Goal: Task Accomplishment & Management: Use online tool/utility

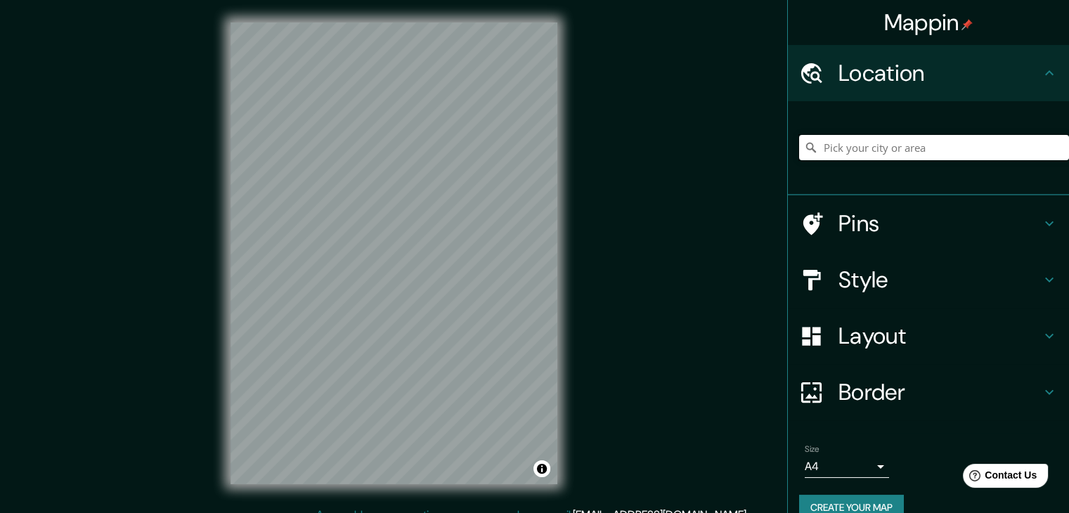
click at [839, 139] on input "Pick your city or area" at bounding box center [934, 147] width 270 height 25
click at [864, 141] on input "Pick your city or area" at bounding box center [934, 147] width 270 height 25
paste input "4.781933942452439, -74.05447453719502"
type input "4.781933942452439, -74.05447453719502"
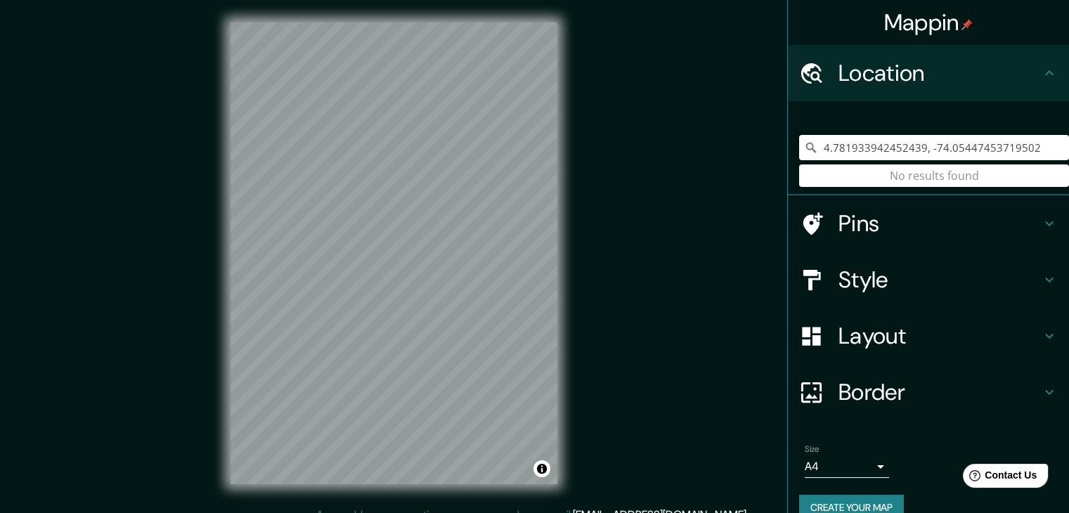
drag, startPoint x: 1024, startPoint y: 142, endPoint x: 576, endPoint y: 120, distance: 448.4
click at [576, 120] on div "Mappin Location [GEOGRAPHIC_DATA] No results found Pins Style Layout Border Cho…" at bounding box center [534, 264] width 1069 height 529
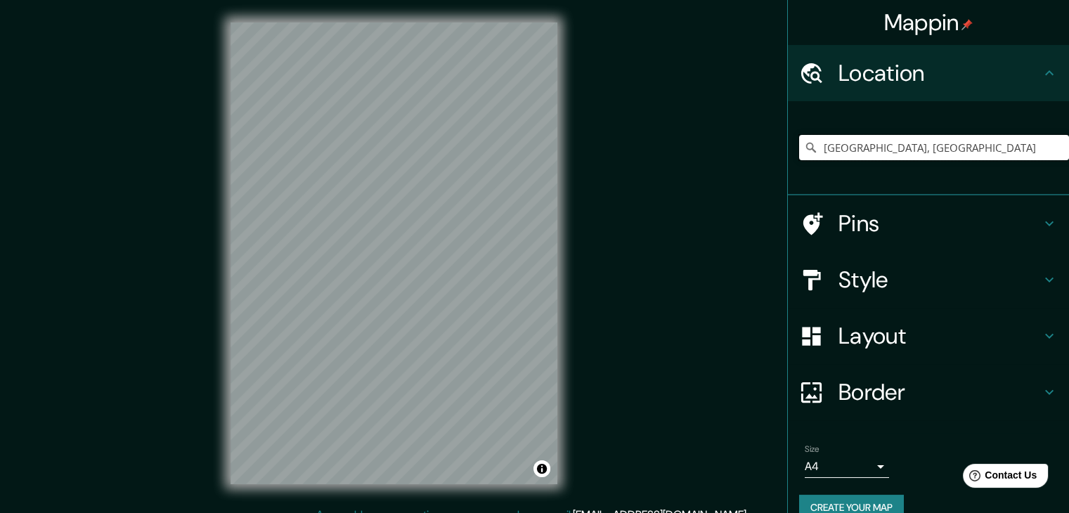
drag, startPoint x: 936, startPoint y: 156, endPoint x: 763, endPoint y: 146, distance: 173.2
click at [763, 146] on div "Mappin Location [GEOGRAPHIC_DATA], [GEOGRAPHIC_DATA] Pins Style Layout Border C…" at bounding box center [534, 264] width 1069 height 529
click at [828, 146] on input "[GEOGRAPHIC_DATA], [GEOGRAPHIC_DATA]" at bounding box center [934, 147] width 270 height 25
click at [818, 148] on input "[GEOGRAPHIC_DATA], [GEOGRAPHIC_DATA]" at bounding box center [934, 147] width 270 height 25
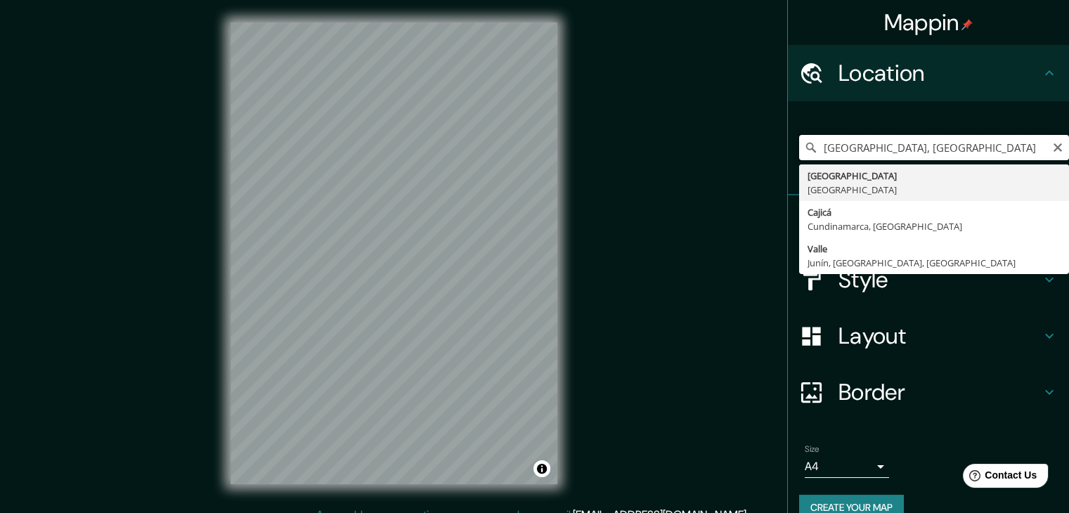
type input "[GEOGRAPHIC_DATA], [GEOGRAPHIC_DATA]"
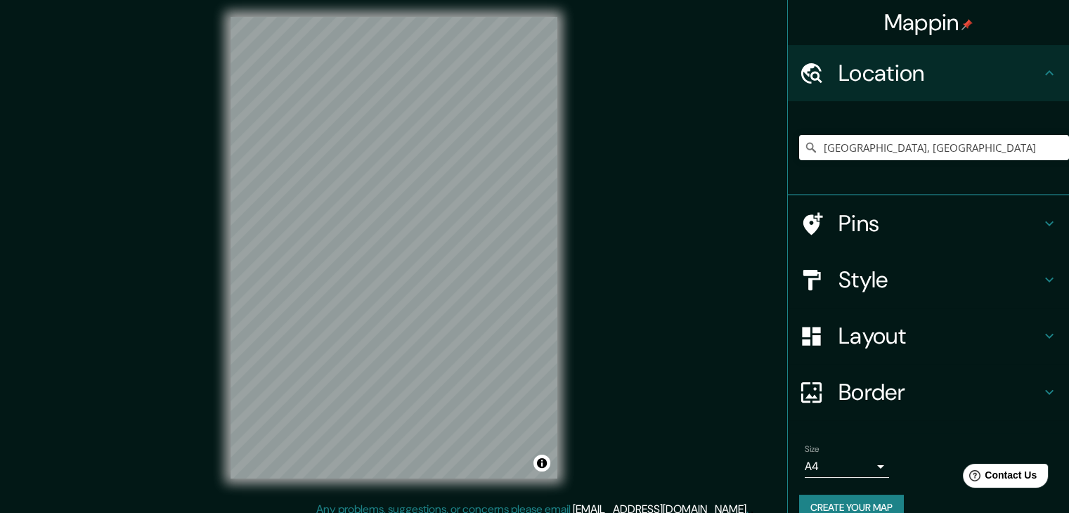
scroll to position [11, 0]
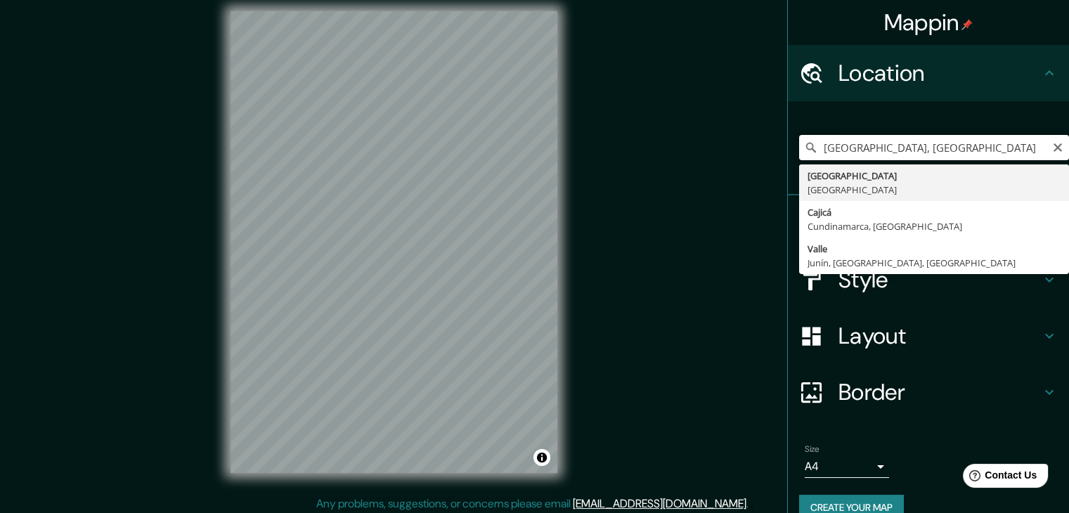
drag, startPoint x: 903, startPoint y: 148, endPoint x: 959, endPoint y: 136, distance: 57.0
click at [959, 136] on input "[GEOGRAPHIC_DATA], [GEOGRAPHIC_DATA]" at bounding box center [934, 147] width 270 height 25
click at [939, 147] on input "[GEOGRAPHIC_DATA], [GEOGRAPHIC_DATA]" at bounding box center [934, 147] width 270 height 25
click at [701, 309] on div "Mappin Location [GEOGRAPHIC_DATA], [GEOGRAPHIC_DATA] [GEOGRAPHIC_DATA] [GEOGRAP…" at bounding box center [534, 253] width 1069 height 529
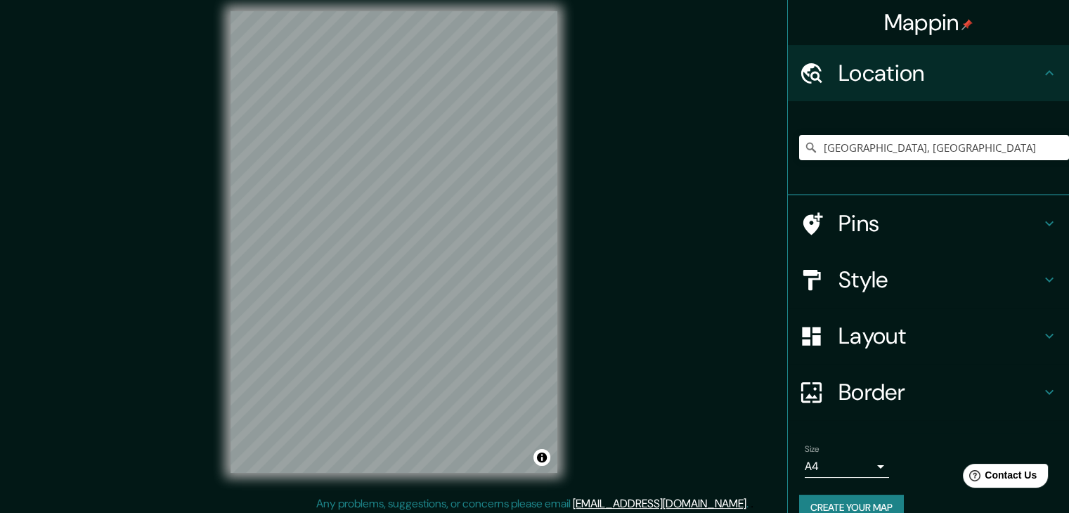
click at [916, 215] on h4 "Pins" at bounding box center [940, 224] width 202 height 28
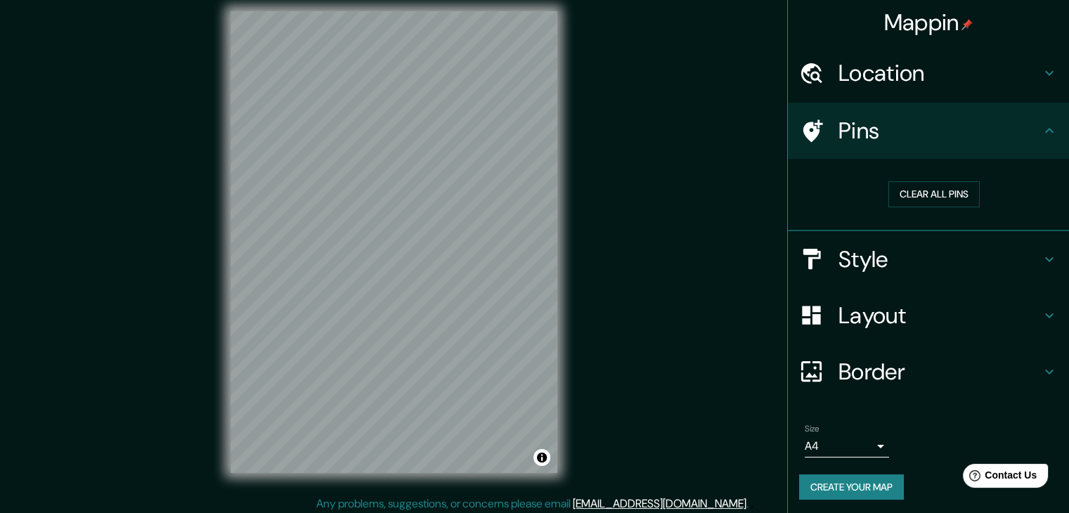
click at [892, 250] on h4 "Style" at bounding box center [940, 259] width 202 height 28
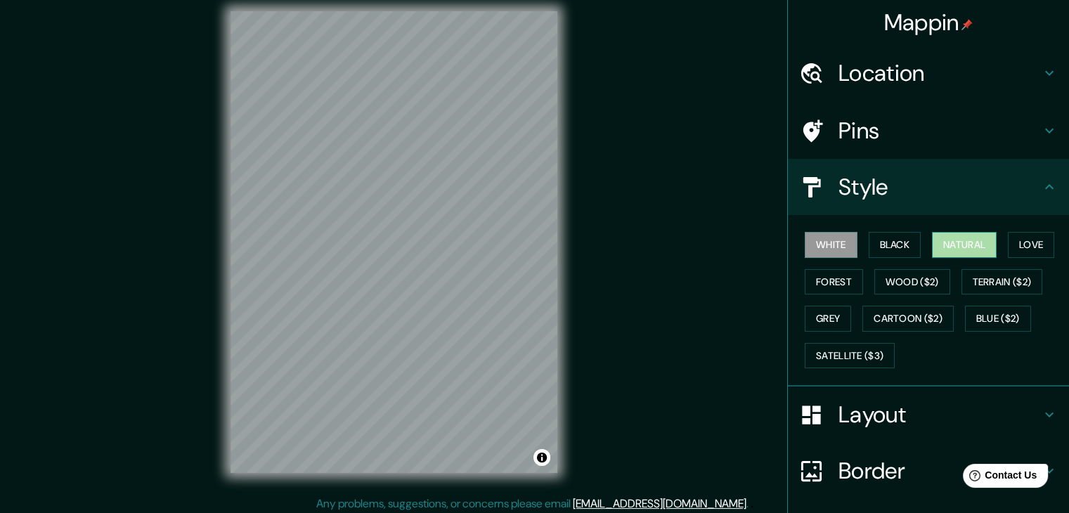
click at [953, 245] on button "Natural" at bounding box center [964, 245] width 65 height 26
click at [1012, 238] on button "Love" at bounding box center [1031, 245] width 46 height 26
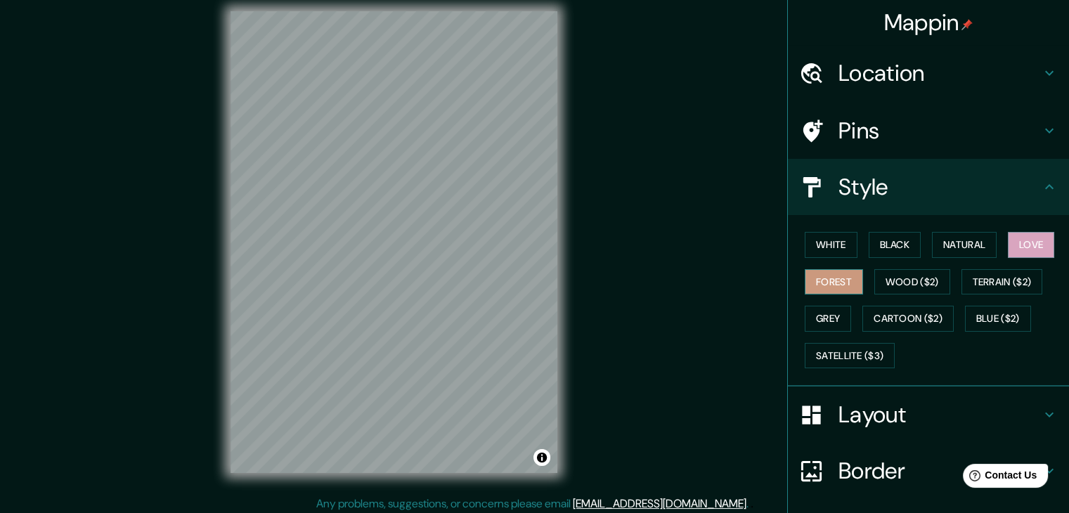
click at [821, 281] on button "Forest" at bounding box center [834, 282] width 58 height 26
click at [916, 288] on button "Wood ($2)" at bounding box center [913, 282] width 76 height 26
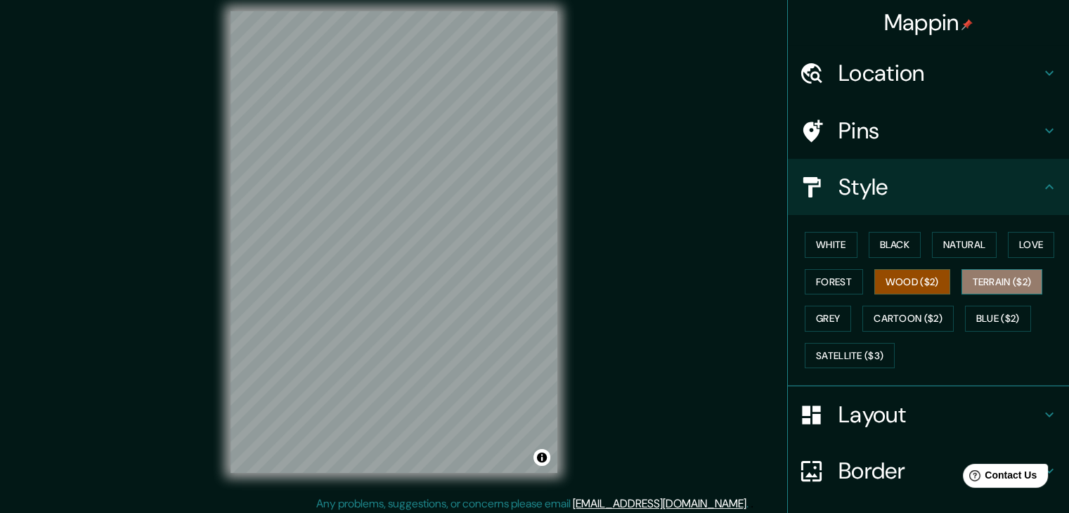
click at [971, 285] on button "Terrain ($2)" at bounding box center [1003, 282] width 82 height 26
click at [827, 318] on button "Grey" at bounding box center [828, 319] width 46 height 26
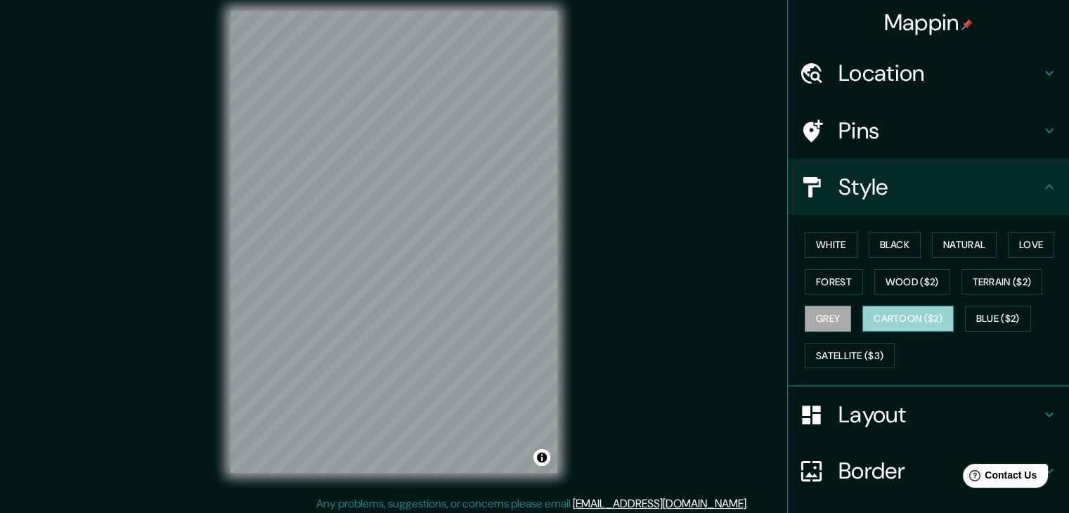
click at [883, 324] on button "Cartoon ($2)" at bounding box center [908, 319] width 91 height 26
click at [827, 324] on button "Grey" at bounding box center [828, 319] width 46 height 26
click at [906, 236] on button "Black" at bounding box center [895, 245] width 53 height 26
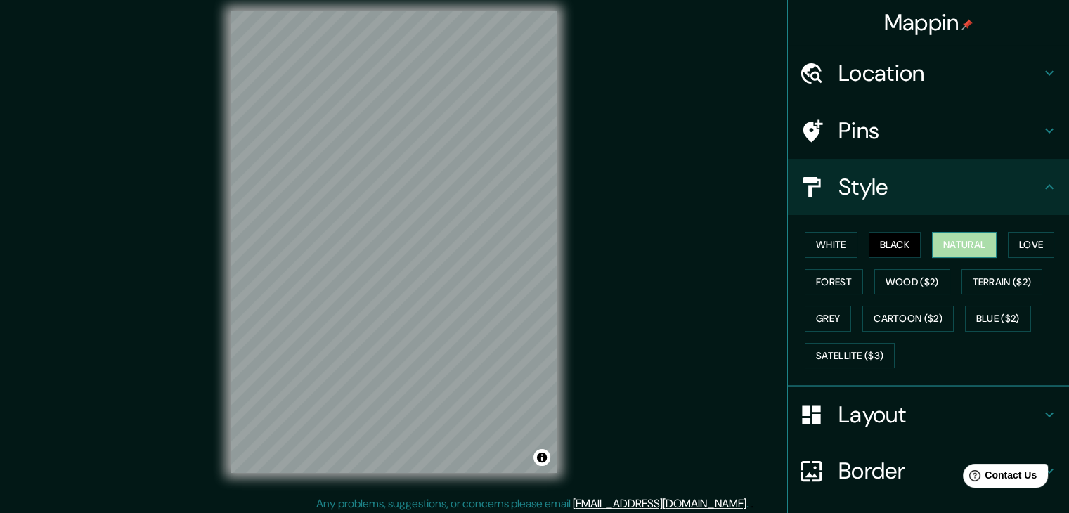
click at [944, 245] on button "Natural" at bounding box center [964, 245] width 65 height 26
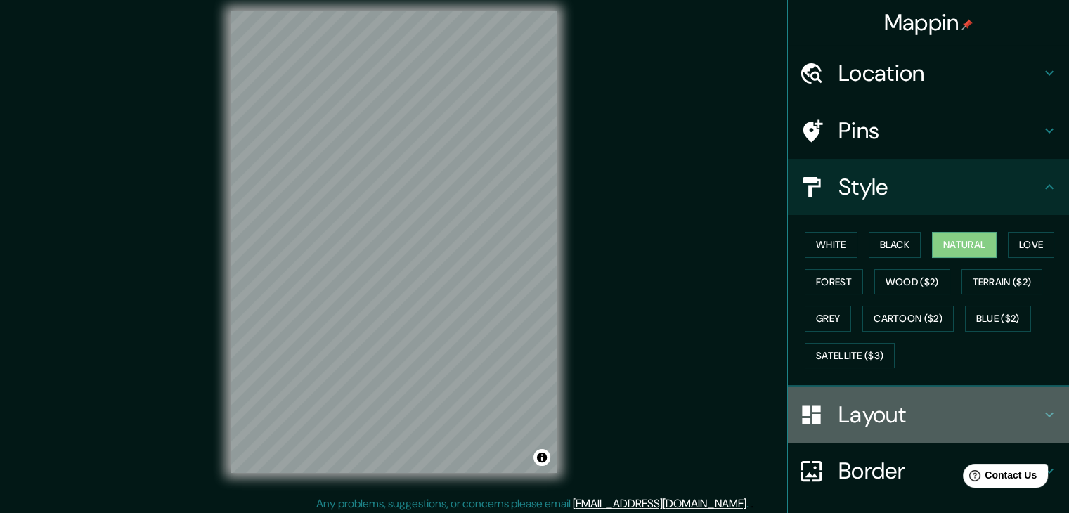
click at [872, 416] on h4 "Layout" at bounding box center [940, 415] width 202 height 28
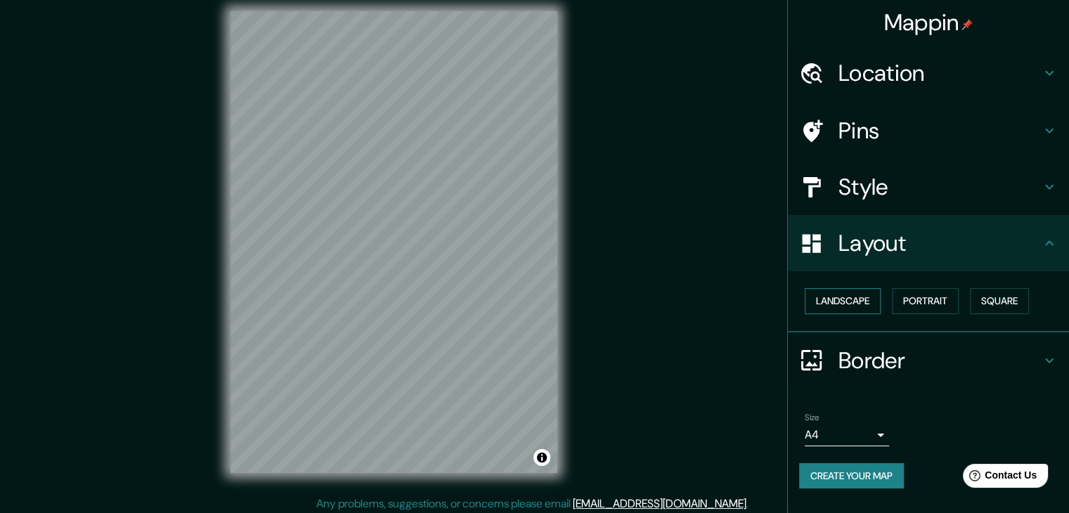
click at [847, 303] on button "Landscape" at bounding box center [843, 301] width 76 height 26
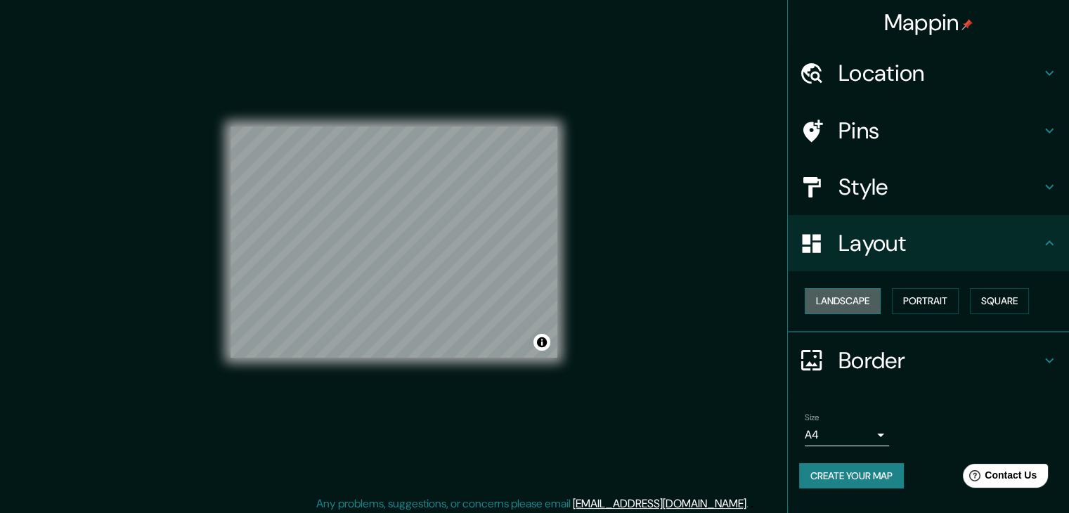
click at [847, 303] on button "Landscape" at bounding box center [843, 301] width 76 height 26
click at [948, 304] on button "Portrait" at bounding box center [925, 301] width 67 height 26
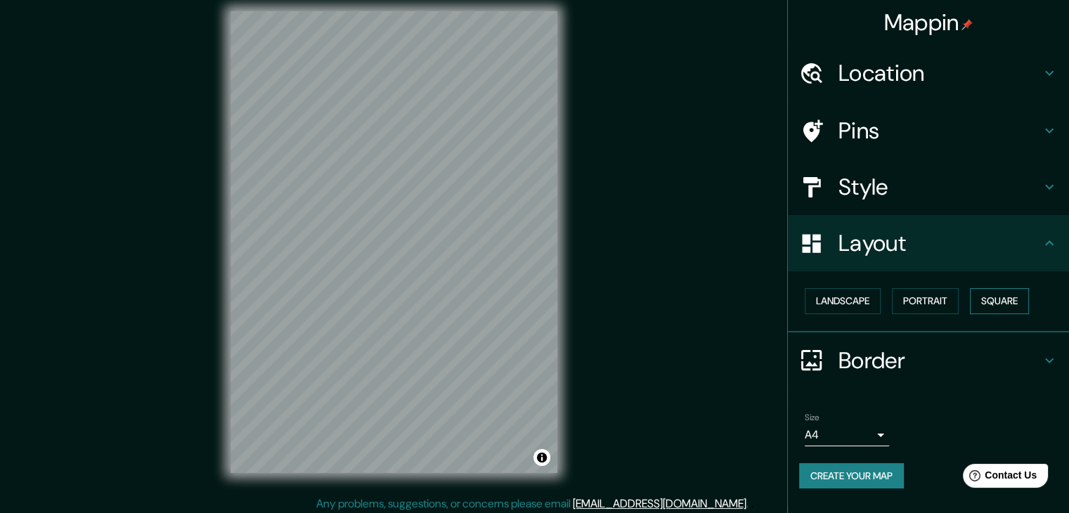
click at [993, 306] on button "Square" at bounding box center [999, 301] width 59 height 26
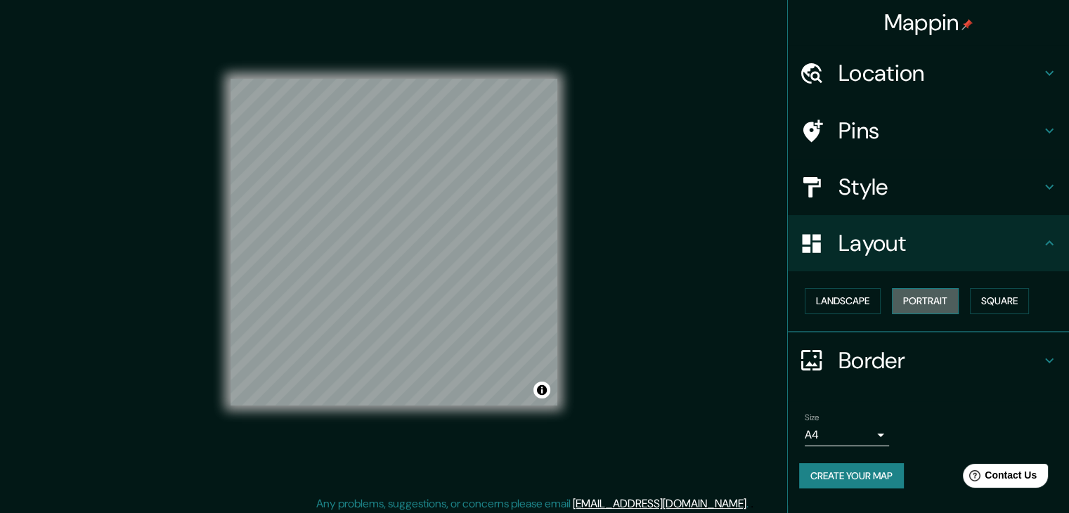
click at [959, 307] on button "Portrait" at bounding box center [925, 301] width 67 height 26
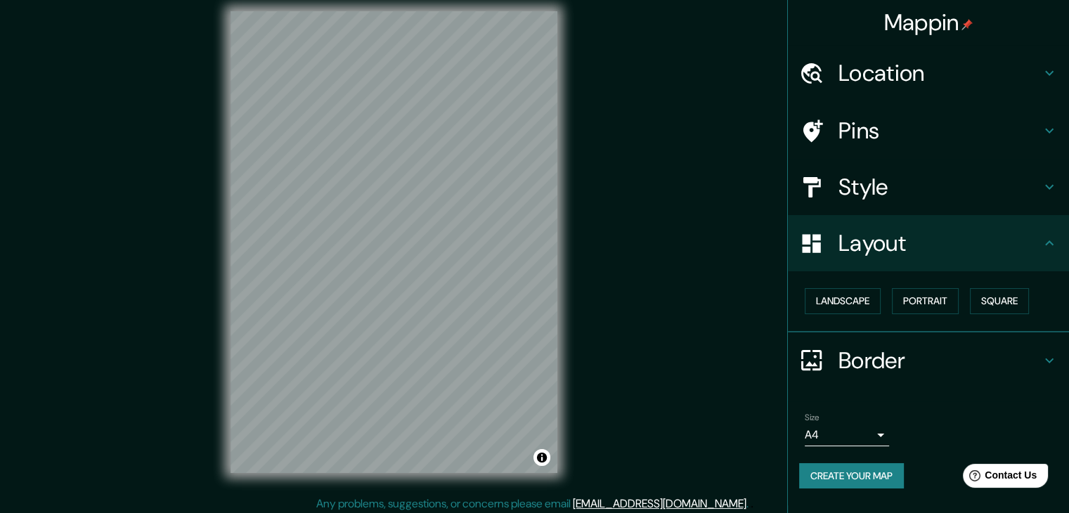
click at [920, 349] on h4 "Border" at bounding box center [940, 361] width 202 height 28
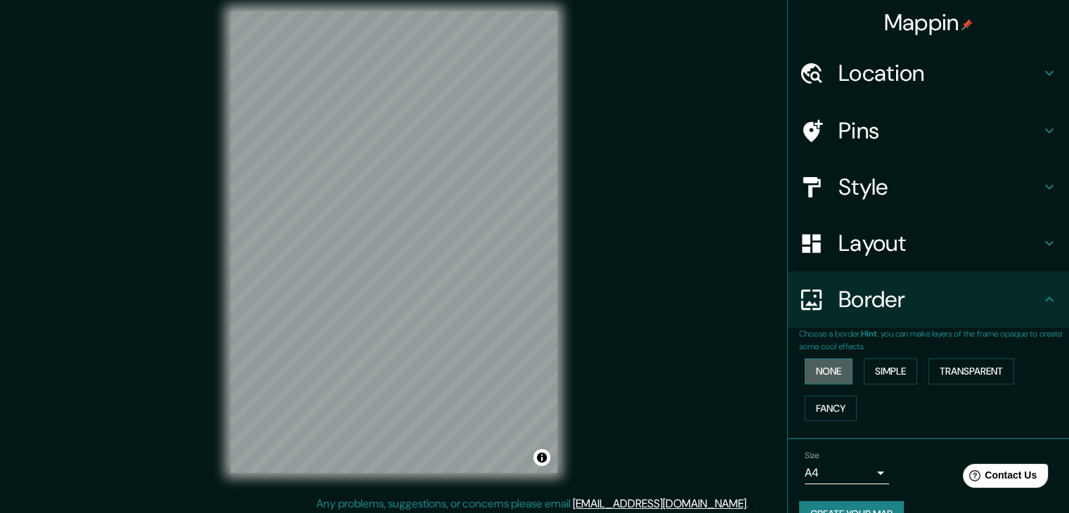
click at [834, 366] on button "None" at bounding box center [829, 372] width 48 height 26
click at [873, 371] on button "Simple" at bounding box center [890, 372] width 53 height 26
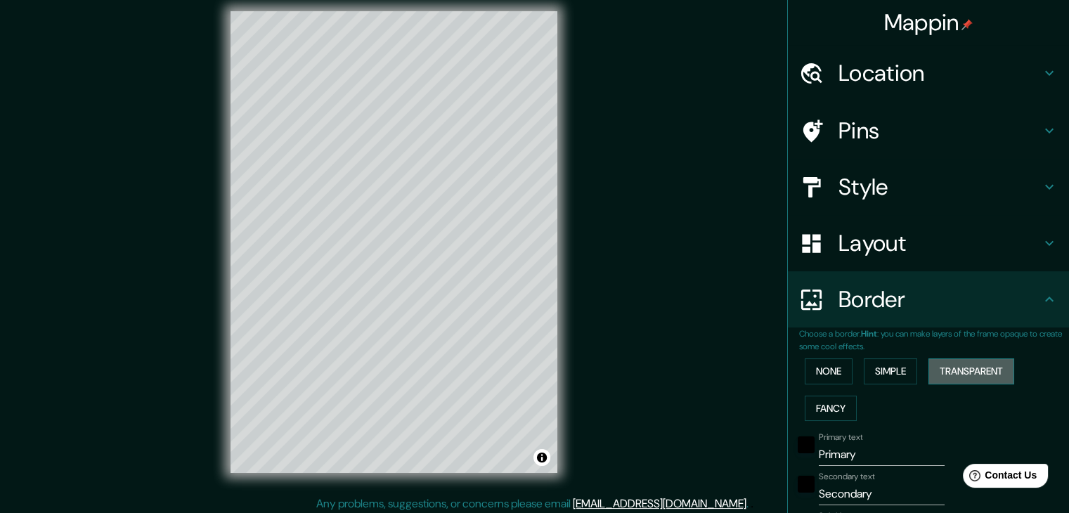
click at [956, 376] on button "Transparent" at bounding box center [972, 372] width 86 height 26
click at [838, 410] on button "Fancy" at bounding box center [831, 409] width 52 height 26
click at [822, 383] on div "None Simple Transparent Fancy" at bounding box center [934, 390] width 270 height 74
click at [819, 378] on button "None" at bounding box center [829, 372] width 48 height 26
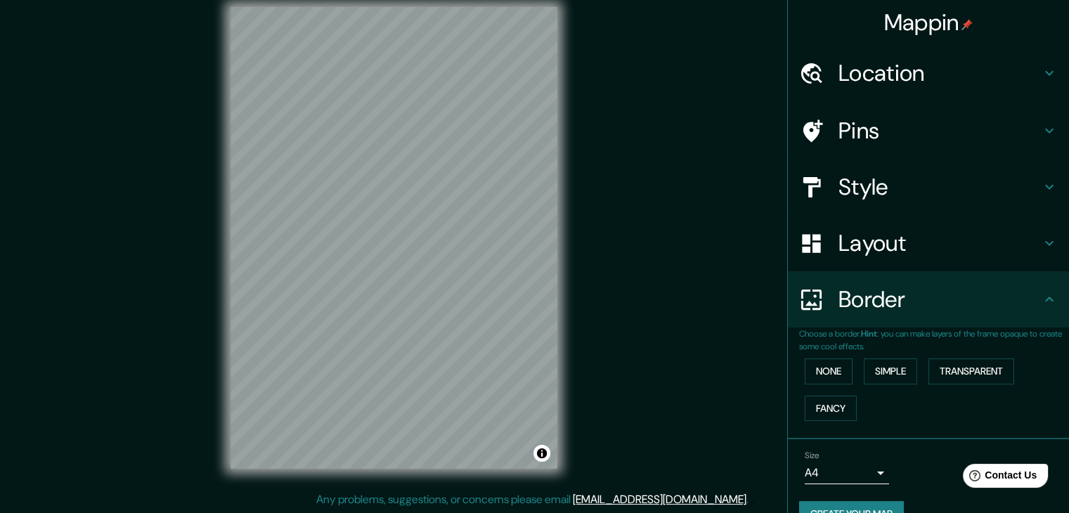
scroll to position [16, 0]
click at [678, 269] on div "Mappin Location [GEOGRAPHIC_DATA], [GEOGRAPHIC_DATA] [GEOGRAPHIC_DATA] [GEOGRAP…" at bounding box center [534, 248] width 1069 height 529
click at [606, 112] on div "Mappin Location [GEOGRAPHIC_DATA], [GEOGRAPHIC_DATA] [GEOGRAPHIC_DATA] [GEOGRAP…" at bounding box center [534, 248] width 1069 height 529
click at [864, 130] on h4 "Pins" at bounding box center [940, 131] width 202 height 28
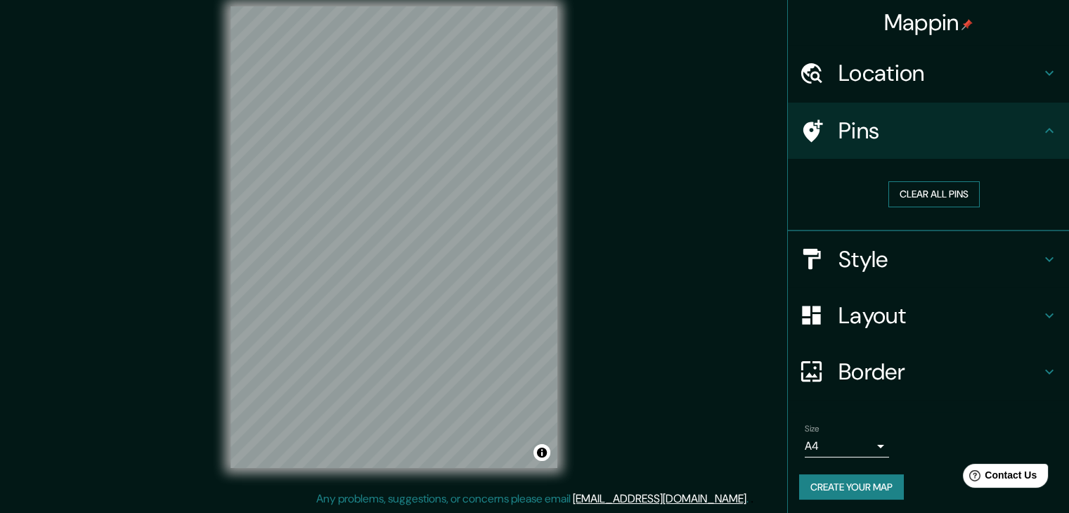
click at [900, 195] on button "Clear all pins" at bounding box center [934, 194] width 91 height 26
click at [915, 191] on button "Clear all pins" at bounding box center [934, 194] width 91 height 26
